Goal: Information Seeking & Learning: Learn about a topic

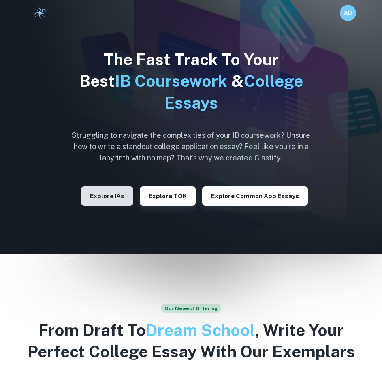
click at [112, 194] on button "Explore IAs" at bounding box center [107, 195] width 52 height 19
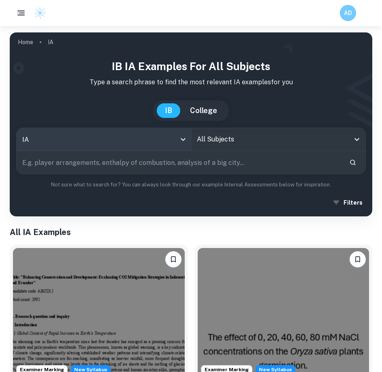
click at [83, 147] on body "We value your privacy We use cookies to enhance your browsing experience, serve…" at bounding box center [191, 212] width 382 height 372
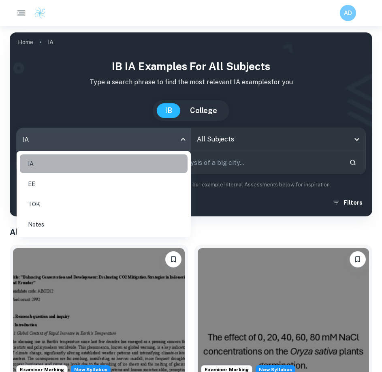
click at [74, 163] on li "IA" at bounding box center [104, 163] width 168 height 19
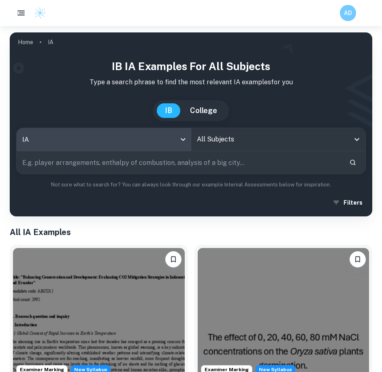
click at [236, 137] on input "All Subjects" at bounding box center [272, 139] width 155 height 15
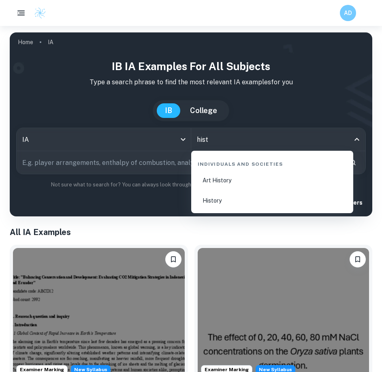
click at [228, 202] on li "History" at bounding box center [272, 200] width 156 height 19
type input "History"
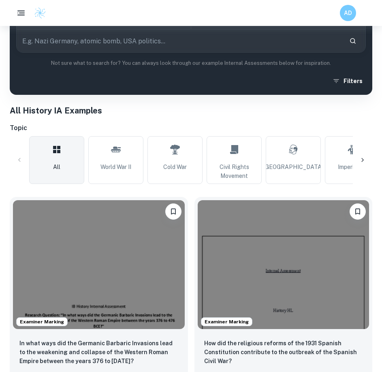
scroll to position [203, 0]
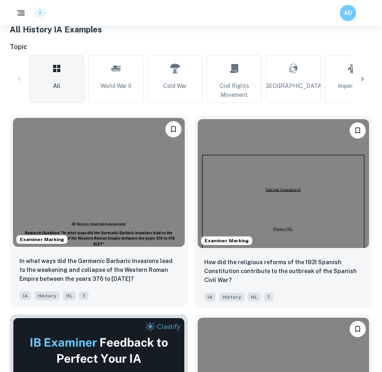
click at [81, 166] on img at bounding box center [99, 182] width 172 height 129
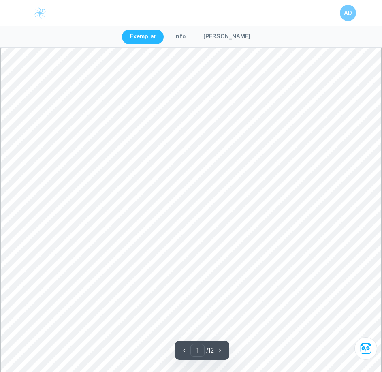
scroll to position [162, 0]
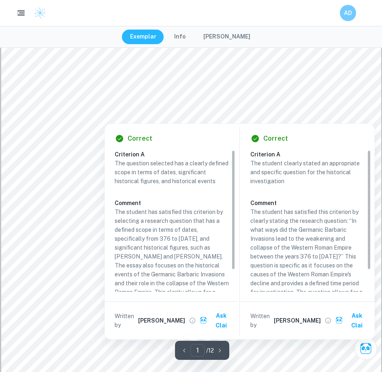
click at [79, 94] on div at bounding box center [191, 98] width 262 height 11
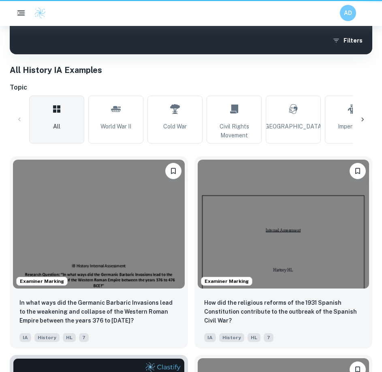
scroll to position [203, 0]
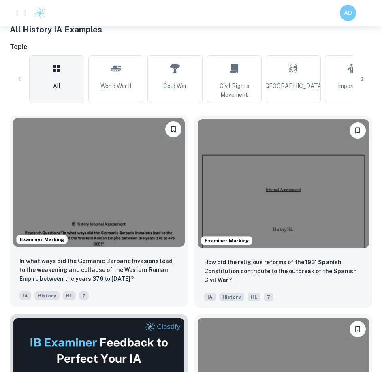
click at [65, 183] on img at bounding box center [99, 182] width 172 height 129
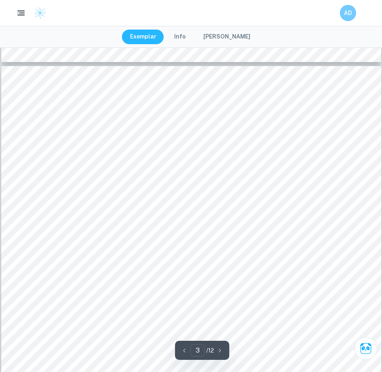
scroll to position [1175, 0]
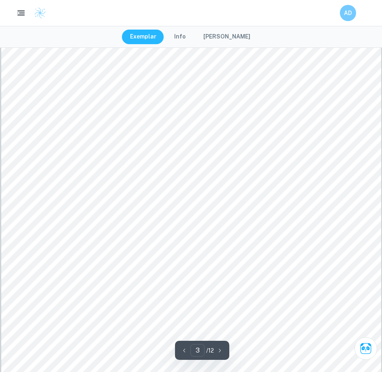
click at [48, 124] on div "3 Section 1: Identification and Evaluation of sources The investigation focuses…" at bounding box center [191, 295] width 380 height 538
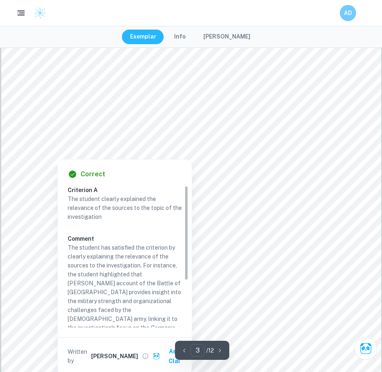
scroll to position [1139, 0]
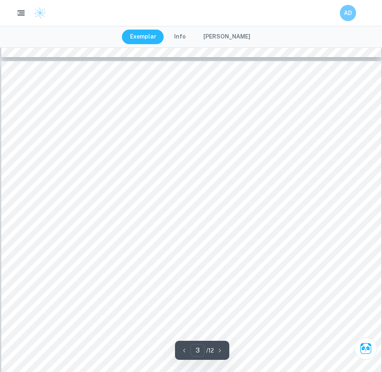
click at [79, 104] on div "3 Section 1: Identification and Evaluation of sources The investigation focuses…" at bounding box center [191, 330] width 380 height 538
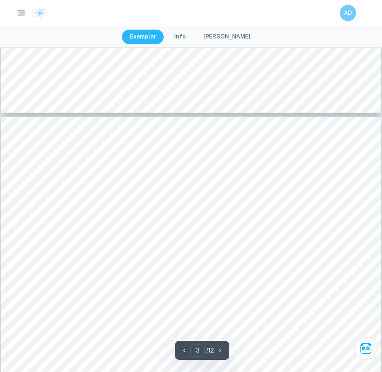
scroll to position [1504, 0]
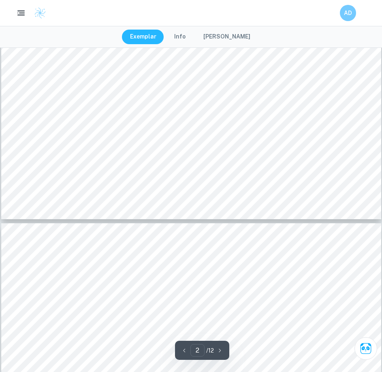
type input "3"
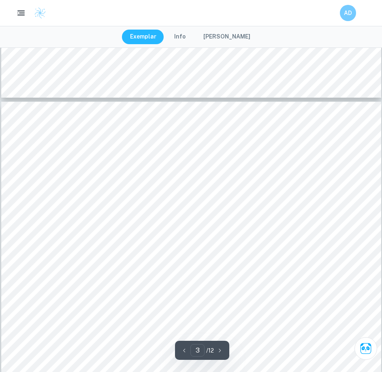
scroll to position [1180, 0]
